Goal: Information Seeking & Learning: Learn about a topic

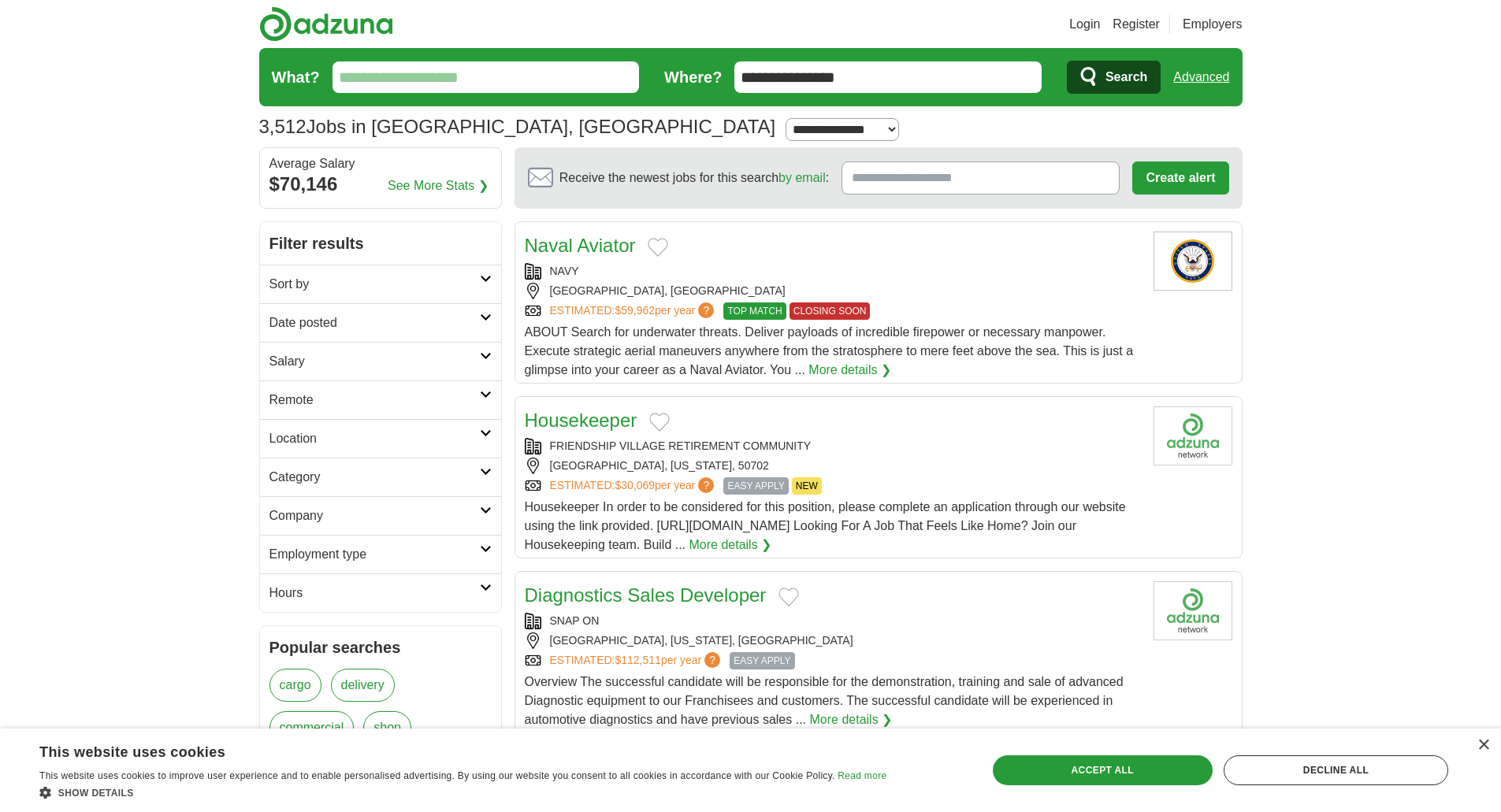
click at [490, 74] on input "What?" at bounding box center [486, 77] width 308 height 31
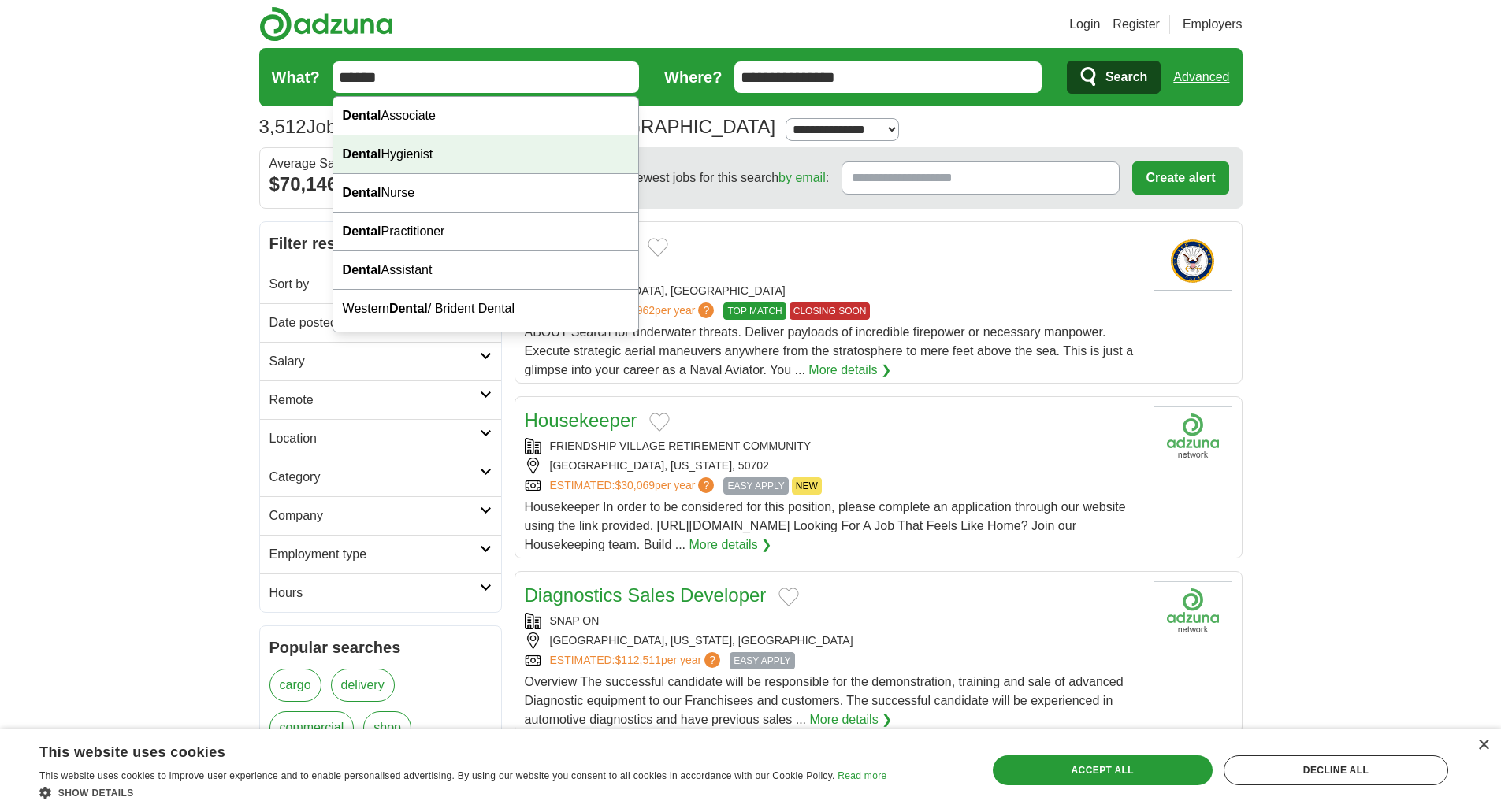
click at [491, 155] on div "Dental Hygienist" at bounding box center [486, 155] width 306 height 39
type input "**********"
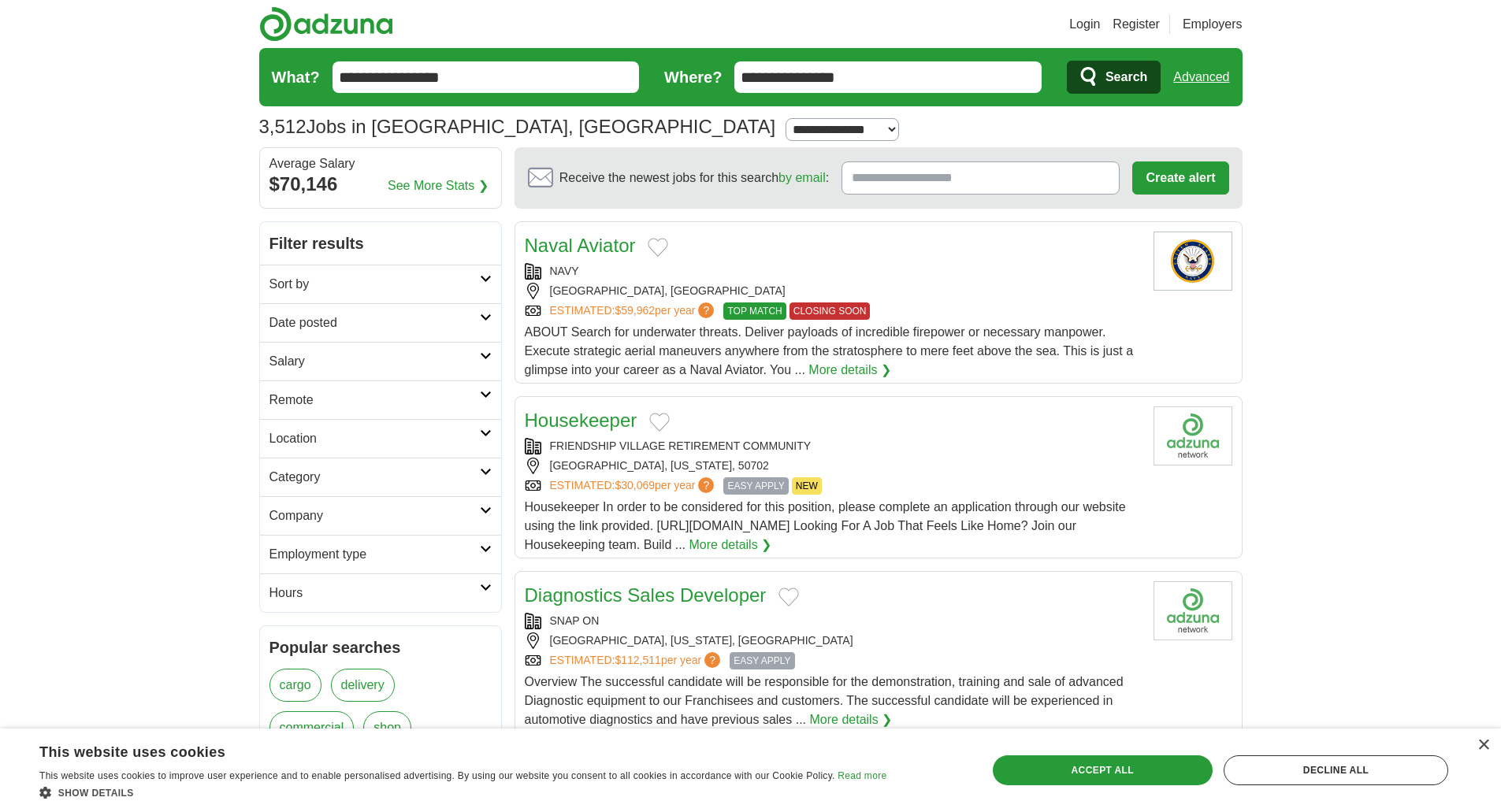
click at [1100, 83] on button "Search" at bounding box center [1113, 77] width 94 height 33
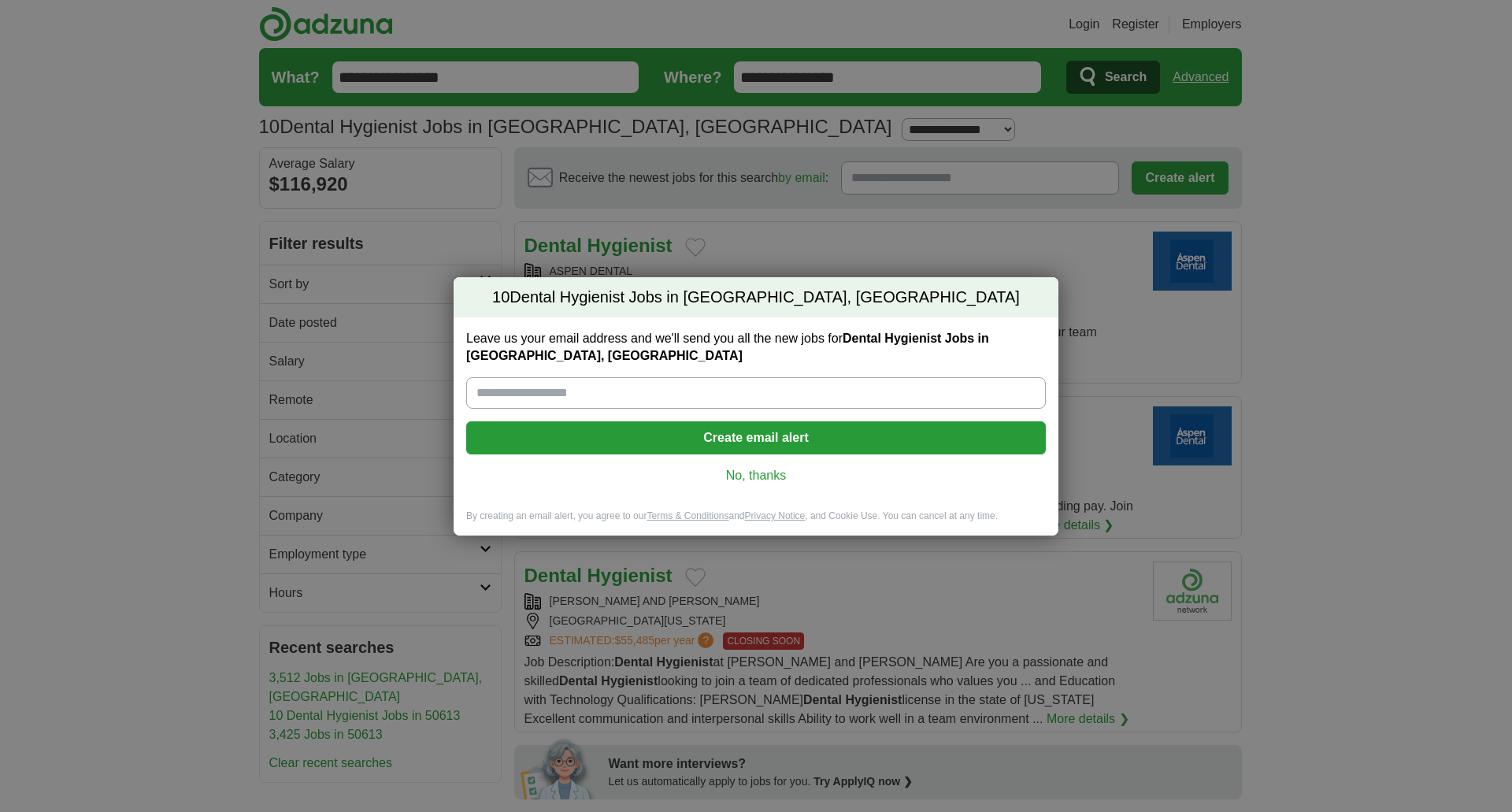
click at [765, 470] on link "No, thanks" at bounding box center [756, 475] width 554 height 17
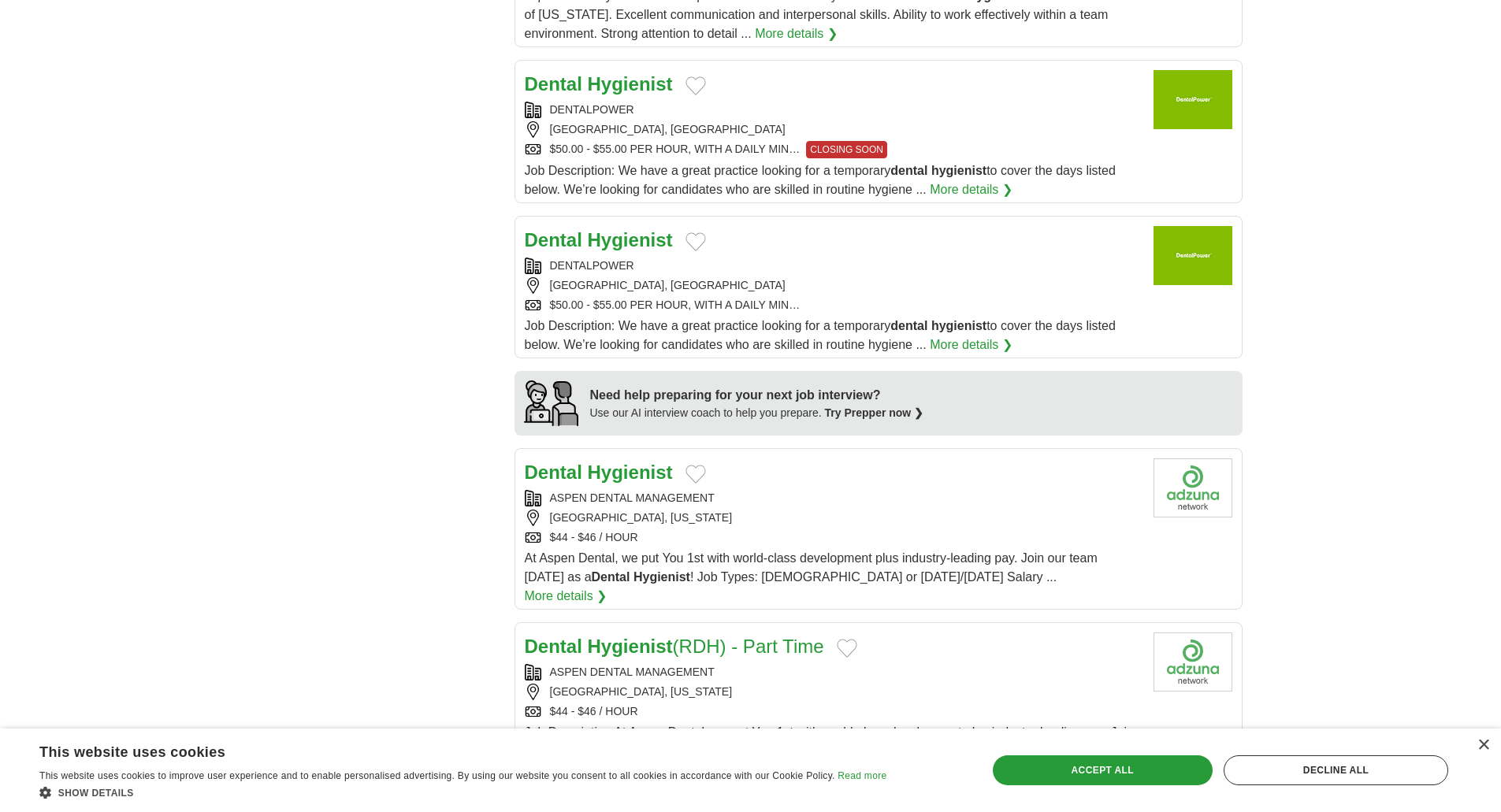
scroll to position [945, 0]
click at [645, 230] on strong "Hygienist" at bounding box center [630, 240] width 85 height 21
